Goal: Information Seeking & Learning: Learn about a topic

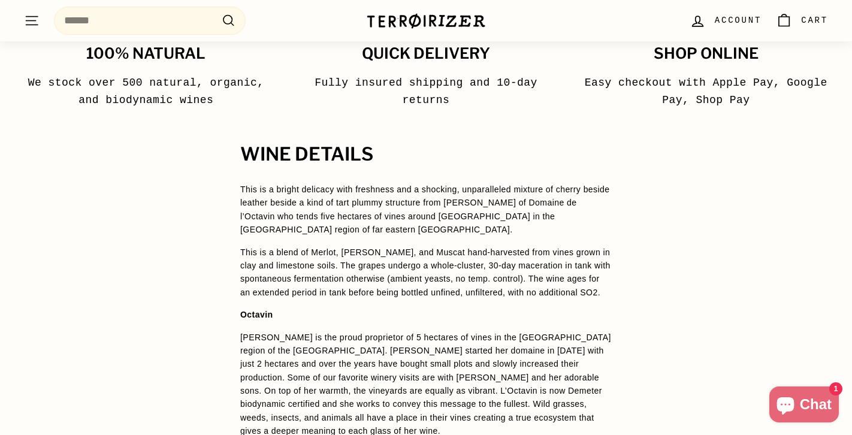
scroll to position [822, 0]
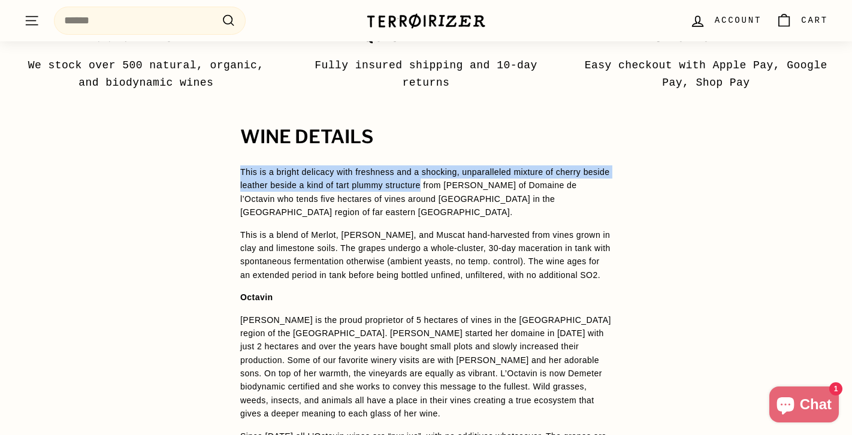
drag, startPoint x: 240, startPoint y: 172, endPoint x: 459, endPoint y: 187, distance: 219.3
click at [459, 187] on span "This is a bright delicacy with freshness and a shocking, unparalleled mixture o…" at bounding box center [425, 192] width 370 height 50
copy span "This is a bright delicacy with freshness and a shocking, unparalleled mixture o…"
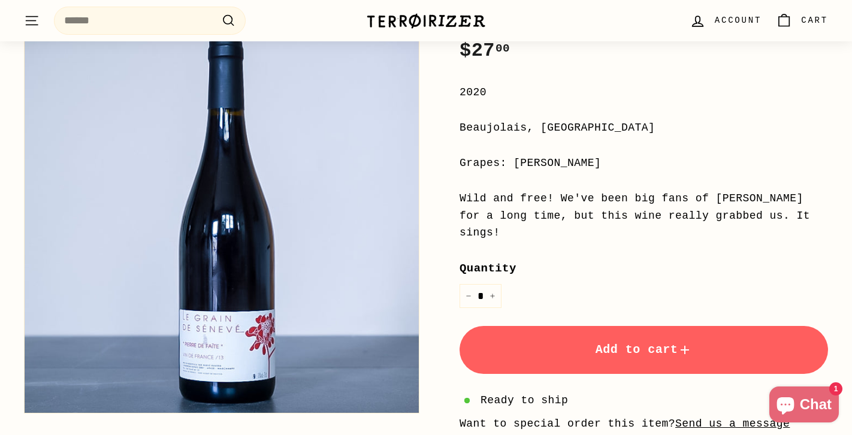
scroll to position [276, 0]
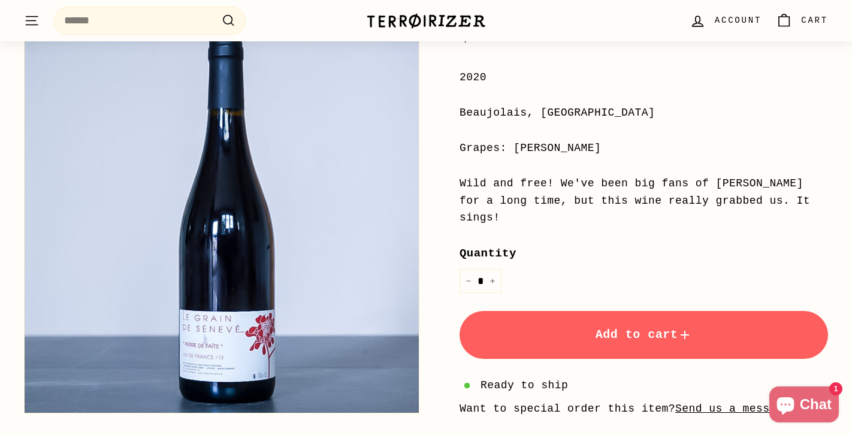
drag, startPoint x: 460, startPoint y: 182, endPoint x: 525, endPoint y: 218, distance: 74.0
click at [525, 218] on div "Wild and free! We've been big fans of [PERSON_NAME] for a long time, but this w…" at bounding box center [644, 201] width 369 height 52
copy div "Wild and free! We've been big fans of [PERSON_NAME] for a long time, but this w…"
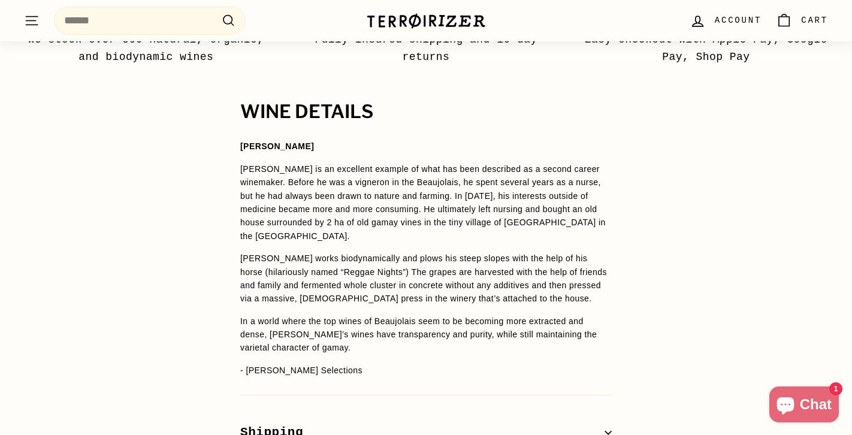
scroll to position [917, 0]
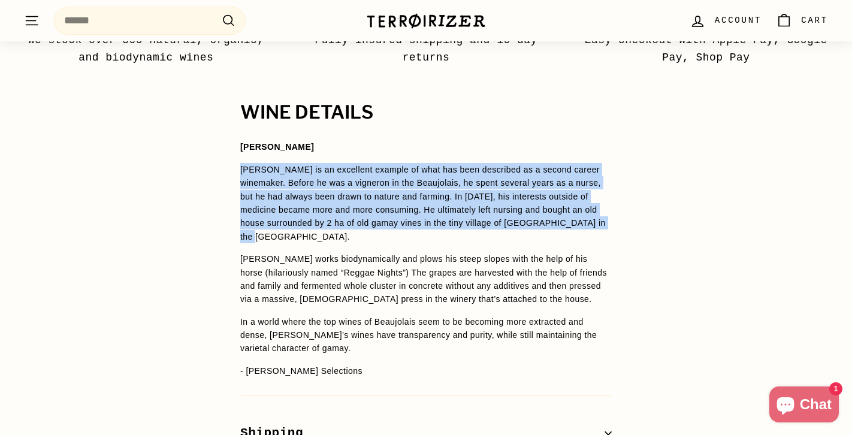
drag, startPoint x: 241, startPoint y: 170, endPoint x: 319, endPoint y: 236, distance: 102.1
click at [319, 236] on p "[PERSON_NAME] is an excellent example of what has been described as a second ca…" at bounding box center [426, 203] width 372 height 80
copy p "[PERSON_NAME] is an excellent example of what has been described as a second ca…"
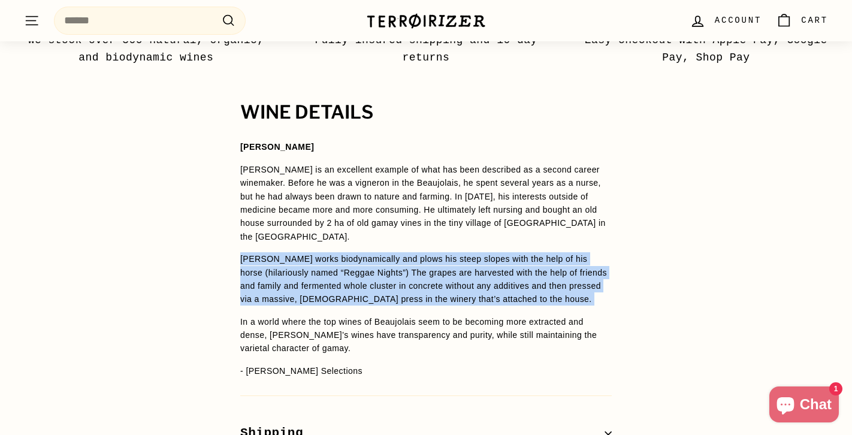
drag, startPoint x: 241, startPoint y: 261, endPoint x: 590, endPoint y: 313, distance: 353.4
click at [590, 313] on span "Hervé Ravera Hervé Ravera is an excellent example of what has been described as…" at bounding box center [426, 258] width 372 height 237
copy span "Hervé works biodynamically and plows his steep slopes with the help of his hors…"
click at [305, 330] on p "In a world where the top wines of Beaujolais seem to be becoming more extracted…" at bounding box center [426, 335] width 372 height 40
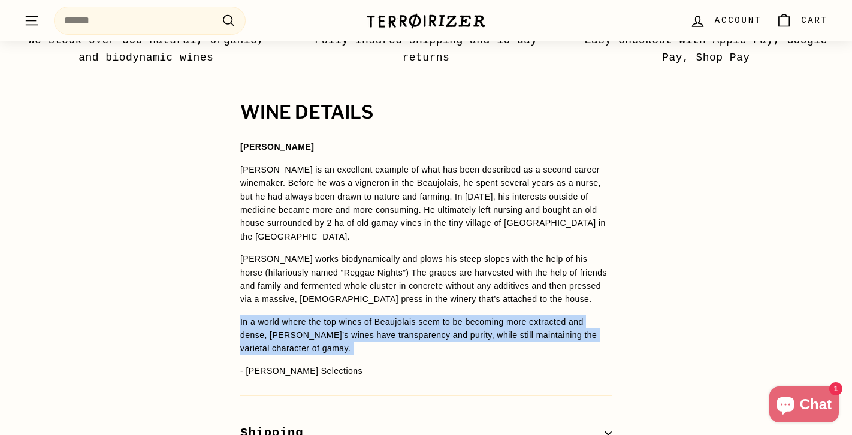
drag, startPoint x: 240, startPoint y: 322, endPoint x: 327, endPoint y: 356, distance: 93.4
click at [327, 356] on span "Hervé Ravera Hervé Ravera is an excellent example of what has been described as…" at bounding box center [426, 258] width 372 height 237
copy span "In a world where the top wines of Beaujolais seem to be becoming more extracted…"
